Goal: Task Accomplishment & Management: Complete application form

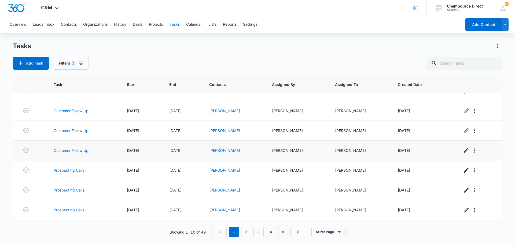
scroll to position [54, 0]
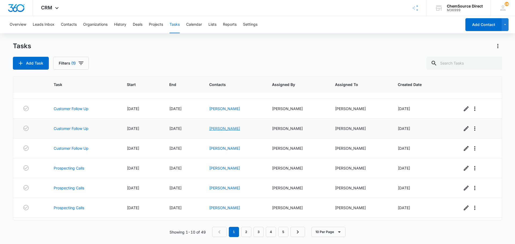
click at [221, 128] on link "[PERSON_NAME]" at bounding box center [224, 128] width 31 height 5
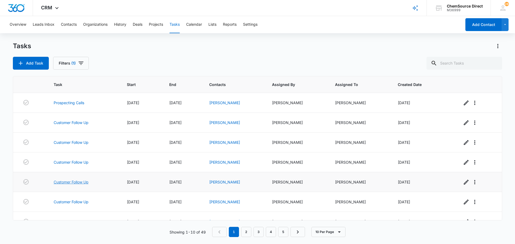
click at [79, 184] on link "Customer Follow Up" at bounding box center [71, 182] width 35 height 6
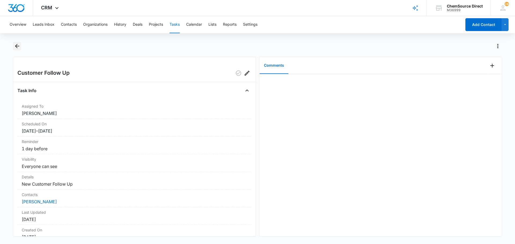
click at [17, 45] on icon "Back" at bounding box center [17, 46] width 6 height 6
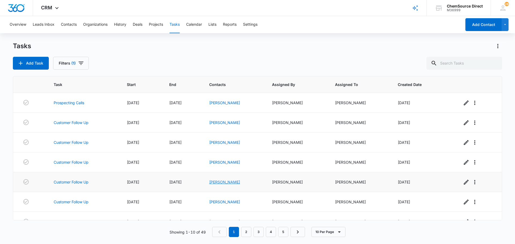
click at [217, 181] on link "[PERSON_NAME]" at bounding box center [224, 182] width 31 height 5
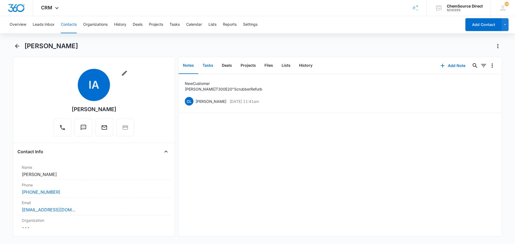
click at [206, 65] on button "Tasks" at bounding box center [207, 65] width 19 height 17
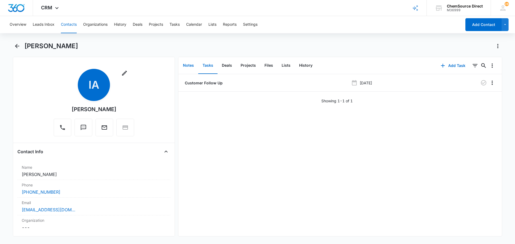
click at [188, 67] on button "Notes" at bounding box center [189, 65] width 20 height 17
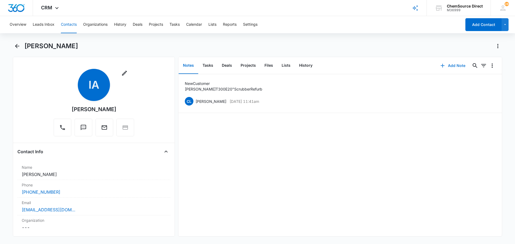
click at [449, 64] on button "Add Note" at bounding box center [453, 65] width 36 height 13
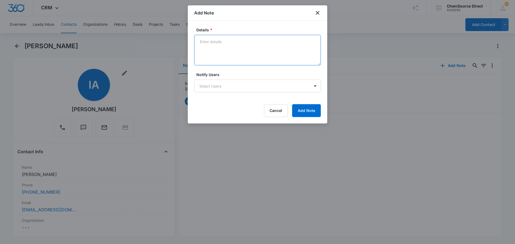
click at [229, 54] on textarea "Details *" at bounding box center [257, 50] width 127 height 31
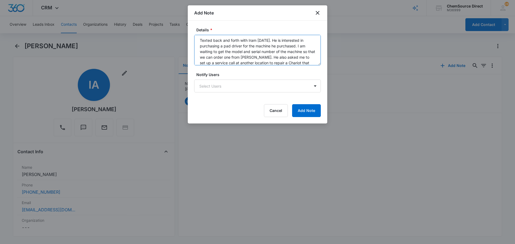
scroll to position [7, 0]
type textarea "Texted back and forth with Iram [DATE]. He is interested in purchasing a pad dr…"
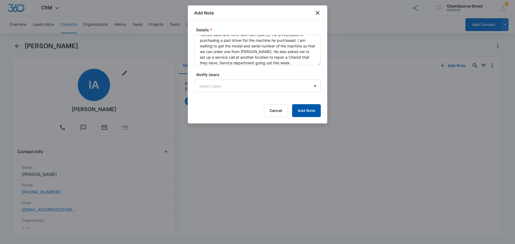
click at [304, 112] on button "Add Note" at bounding box center [306, 110] width 29 height 13
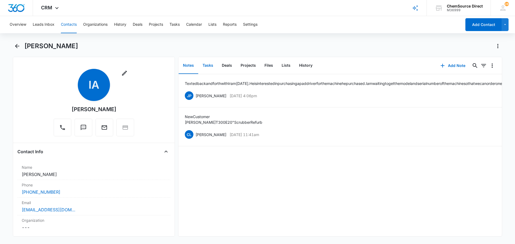
click at [212, 66] on button "Tasks" at bounding box center [207, 65] width 19 height 17
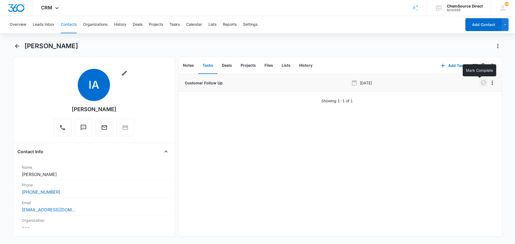
click at [480, 84] on icon "button" at bounding box center [483, 83] width 6 height 6
click at [446, 65] on button "Add Task" at bounding box center [452, 65] width 35 height 13
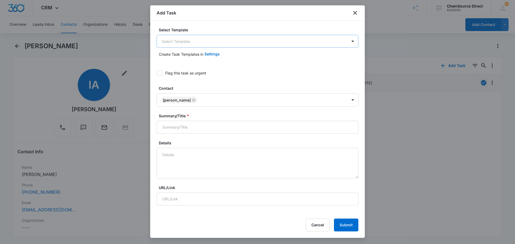
click at [183, 38] on body "CRM Apps Reputation Forms CRM Email Social Payments POS Content Ads Intelligenc…" at bounding box center [257, 122] width 515 height 244
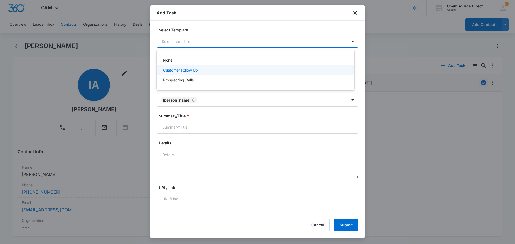
click at [194, 70] on p "Customer Follow Up" at bounding box center [180, 70] width 35 height 6
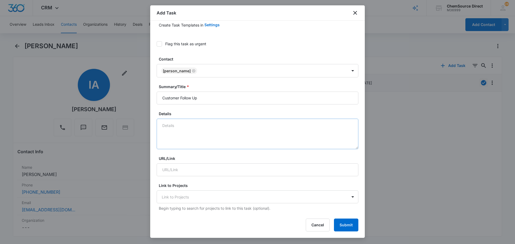
scroll to position [54, 0]
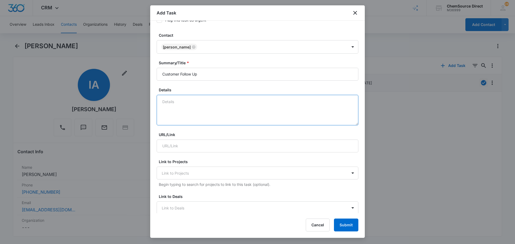
click at [202, 110] on textarea "Details" at bounding box center [258, 110] width 202 height 31
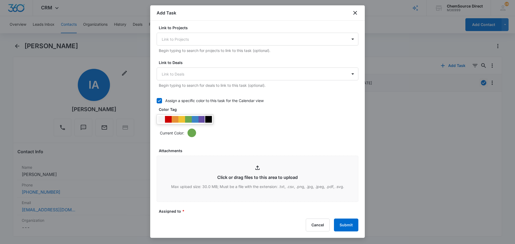
type textarea "Check on model and serial number of the machine so that we can order the pad dr…"
click at [210, 120] on div at bounding box center [208, 119] width 7 height 7
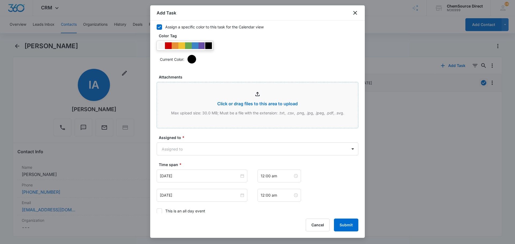
scroll to position [338, 0]
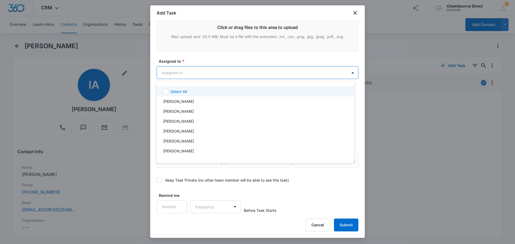
click at [217, 74] on body "CRM Apps Reputation Forms CRM Email Social Payments POS Content Ads Intelligenc…" at bounding box center [257, 122] width 515 height 244
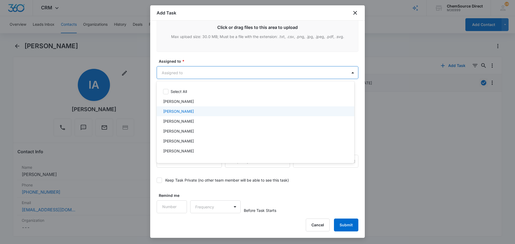
click at [199, 112] on div "[PERSON_NAME]" at bounding box center [255, 112] width 184 height 6
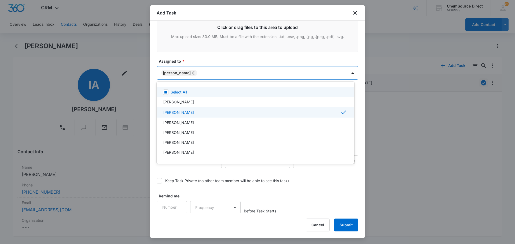
click at [209, 62] on div at bounding box center [257, 122] width 515 height 244
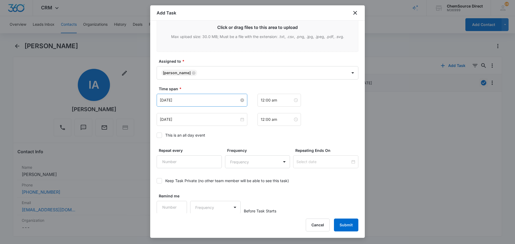
click at [204, 98] on input "[DATE]" at bounding box center [199, 100] width 79 height 6
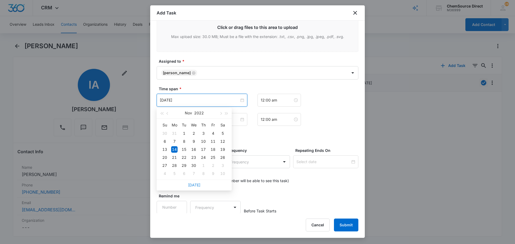
click at [191, 186] on link "[DATE]" at bounding box center [194, 185] width 12 height 5
type input "[DATE]"
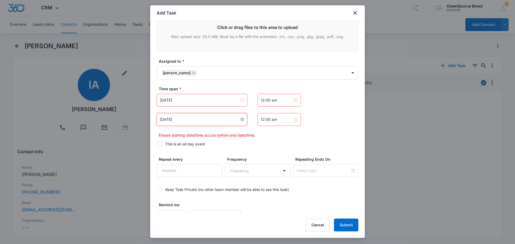
click at [189, 119] on input "[DATE]" at bounding box center [199, 120] width 79 height 6
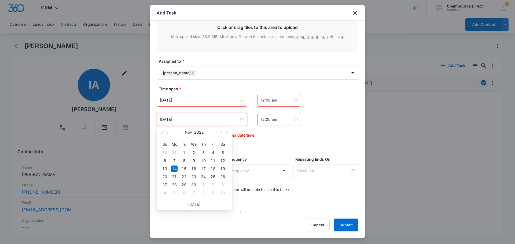
click at [195, 203] on link "[DATE]" at bounding box center [194, 204] width 12 height 5
type input "[DATE]"
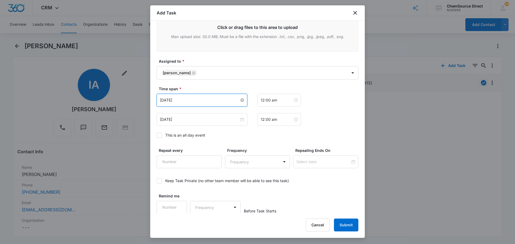
click at [189, 101] on input "[DATE]" at bounding box center [199, 100] width 79 height 6
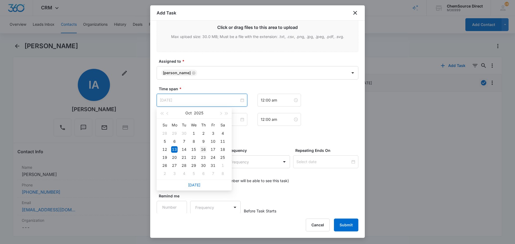
type input "[DATE]"
click at [205, 149] on div "16" at bounding box center [203, 149] width 6 height 6
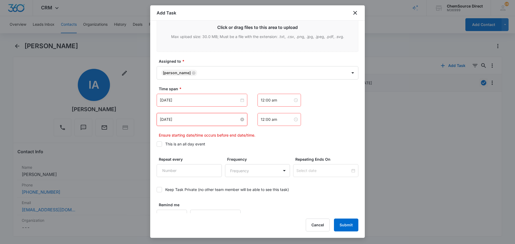
click at [194, 119] on input "[DATE]" at bounding box center [199, 120] width 79 height 6
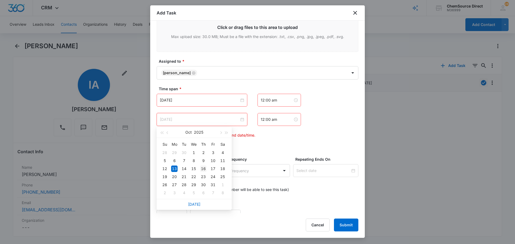
type input "[DATE]"
click at [205, 166] on div "16" at bounding box center [203, 169] width 6 height 6
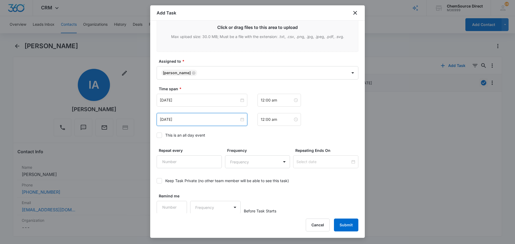
click at [160, 136] on icon at bounding box center [159, 135] width 5 height 5
click at [157, 135] on input "This is an all day event" at bounding box center [157, 135] width 0 height 0
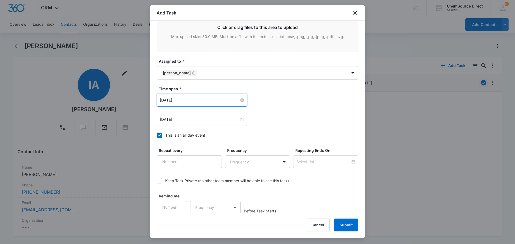
click at [191, 101] on input "[DATE]" at bounding box center [199, 100] width 79 height 6
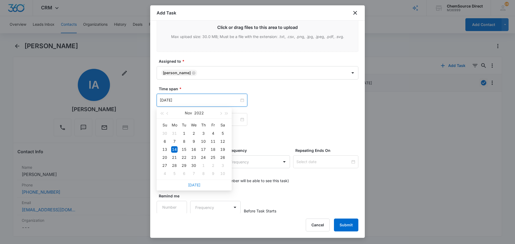
click at [195, 183] on link "[DATE]" at bounding box center [194, 185] width 12 height 5
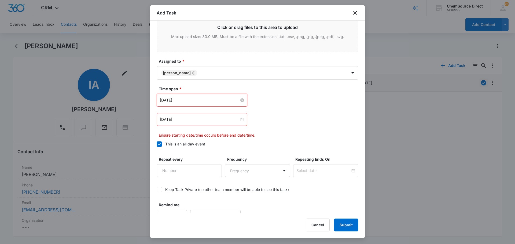
click at [190, 102] on input "[DATE]" at bounding box center [199, 100] width 79 height 6
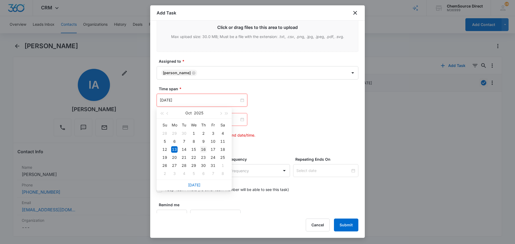
type input "[DATE]"
click at [202, 149] on div "16" at bounding box center [203, 149] width 6 height 6
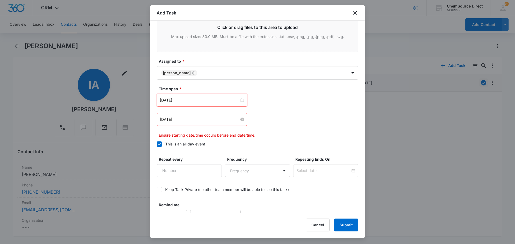
click at [187, 118] on input "[DATE]" at bounding box center [199, 120] width 79 height 6
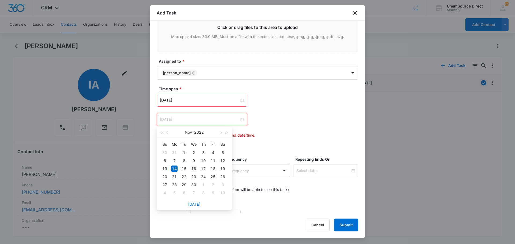
click at [195, 169] on div "16" at bounding box center [193, 169] width 6 height 6
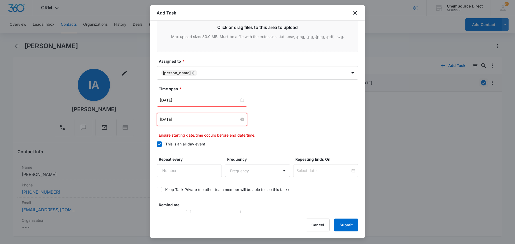
click at [189, 120] on input "[DATE]" at bounding box center [199, 120] width 79 height 6
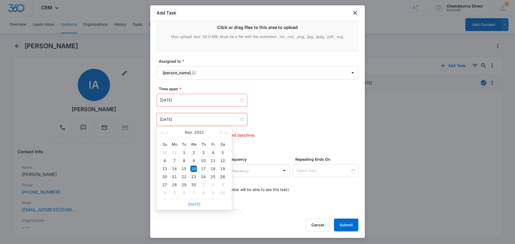
click at [196, 204] on link "[DATE]" at bounding box center [194, 204] width 12 height 5
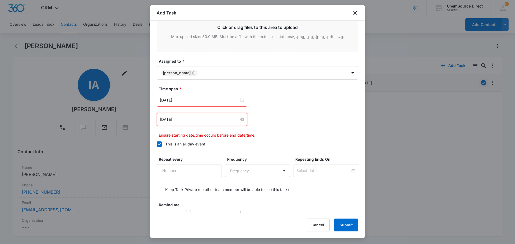
click at [187, 120] on input "[DATE]" at bounding box center [199, 120] width 79 height 6
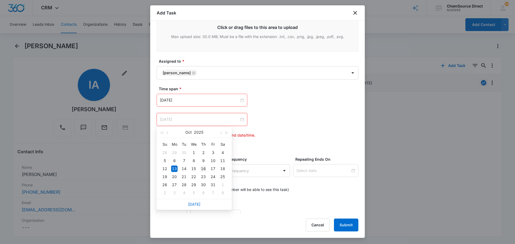
type input "[DATE]"
click at [202, 170] on div "16" at bounding box center [203, 169] width 6 height 6
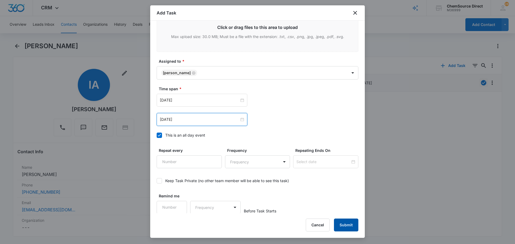
click at [347, 221] on button "Submit" at bounding box center [346, 225] width 24 height 13
